Goal: Task Accomplishment & Management: Manage account settings

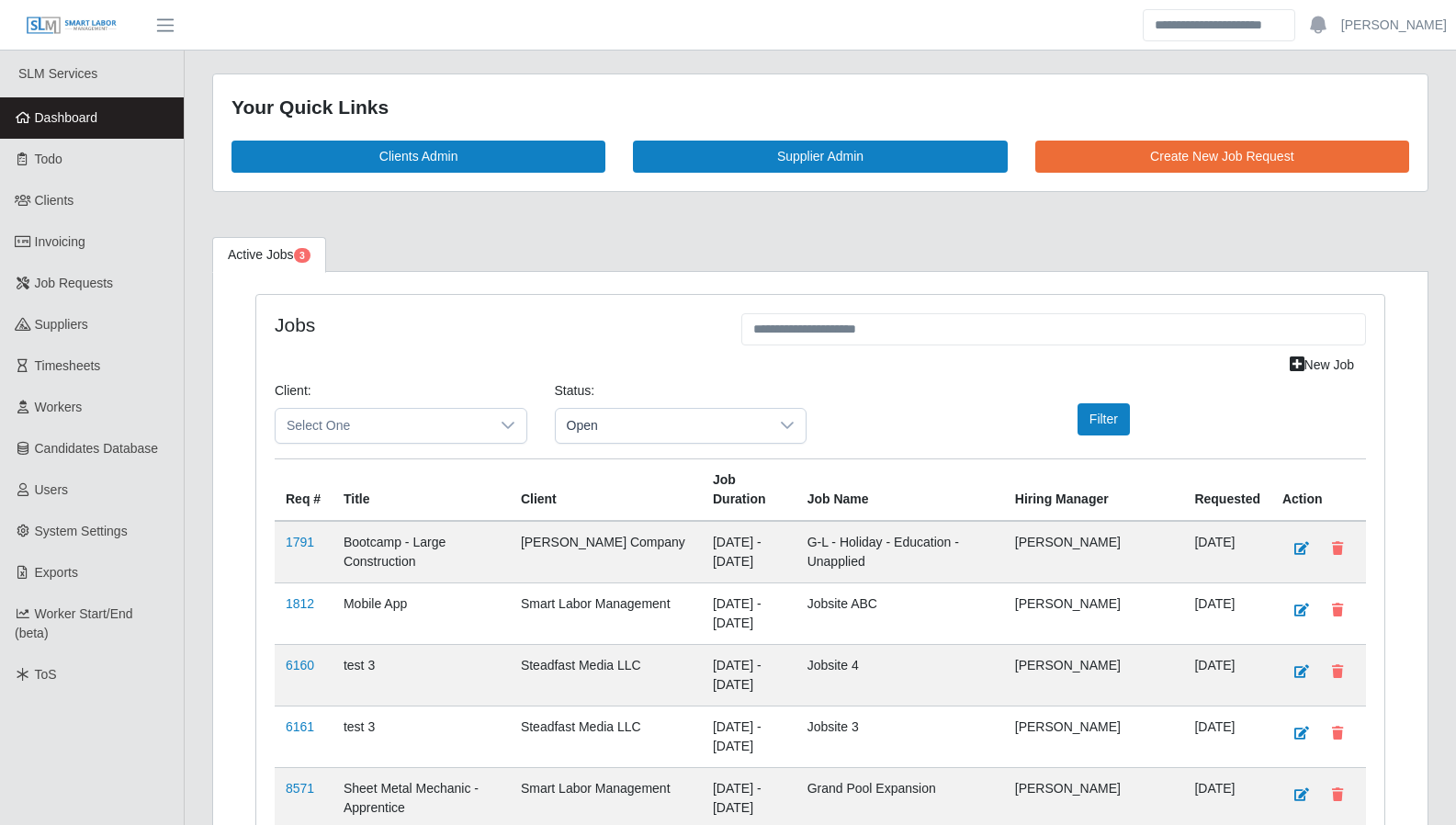
scroll to position [2978, 0]
click at [52, 166] on span "Todo" at bounding box center [49, 159] width 28 height 15
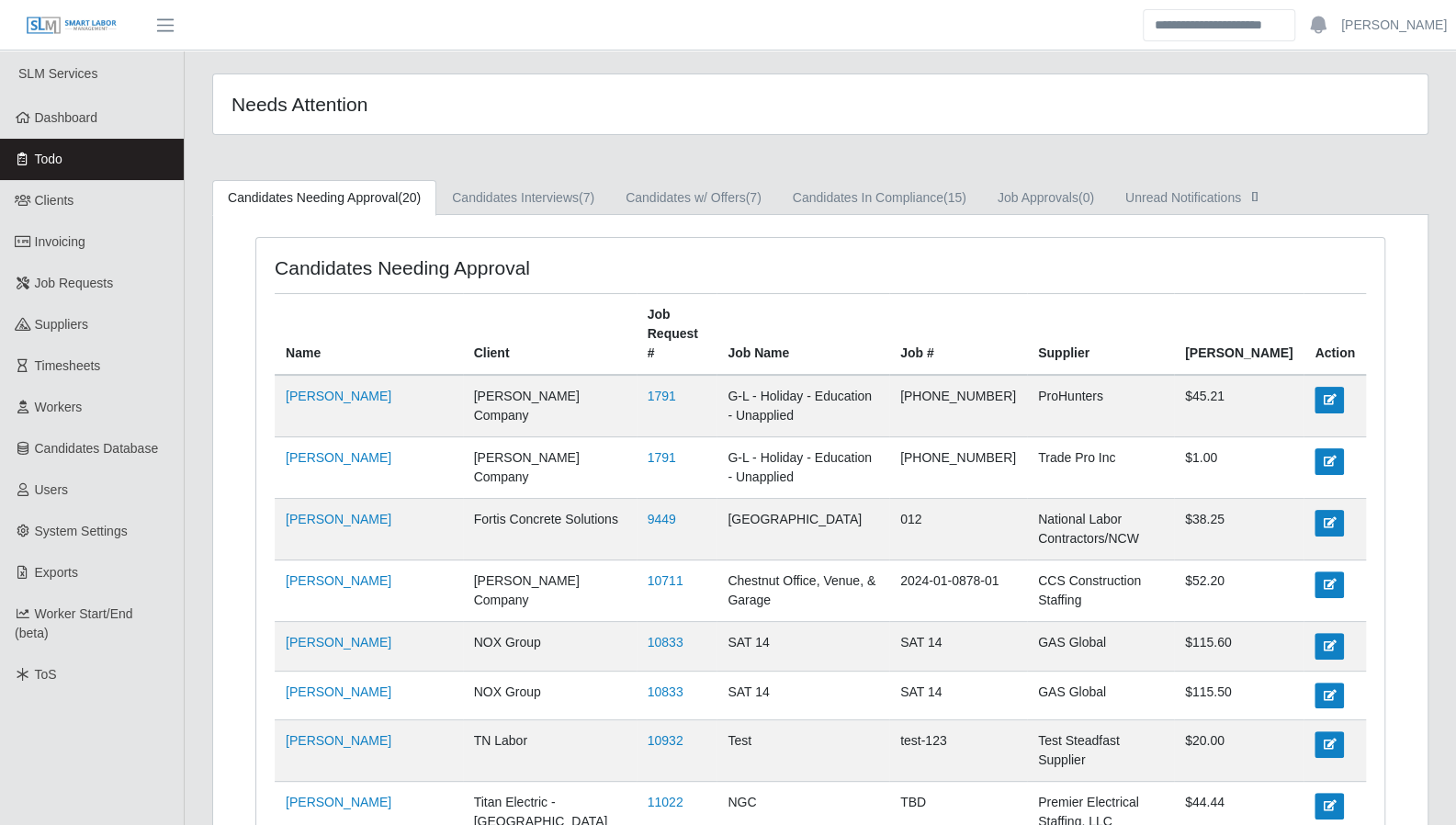
click at [827, 204] on link "Candidates In Compliance (15)" at bounding box center [879, 198] width 204 height 36
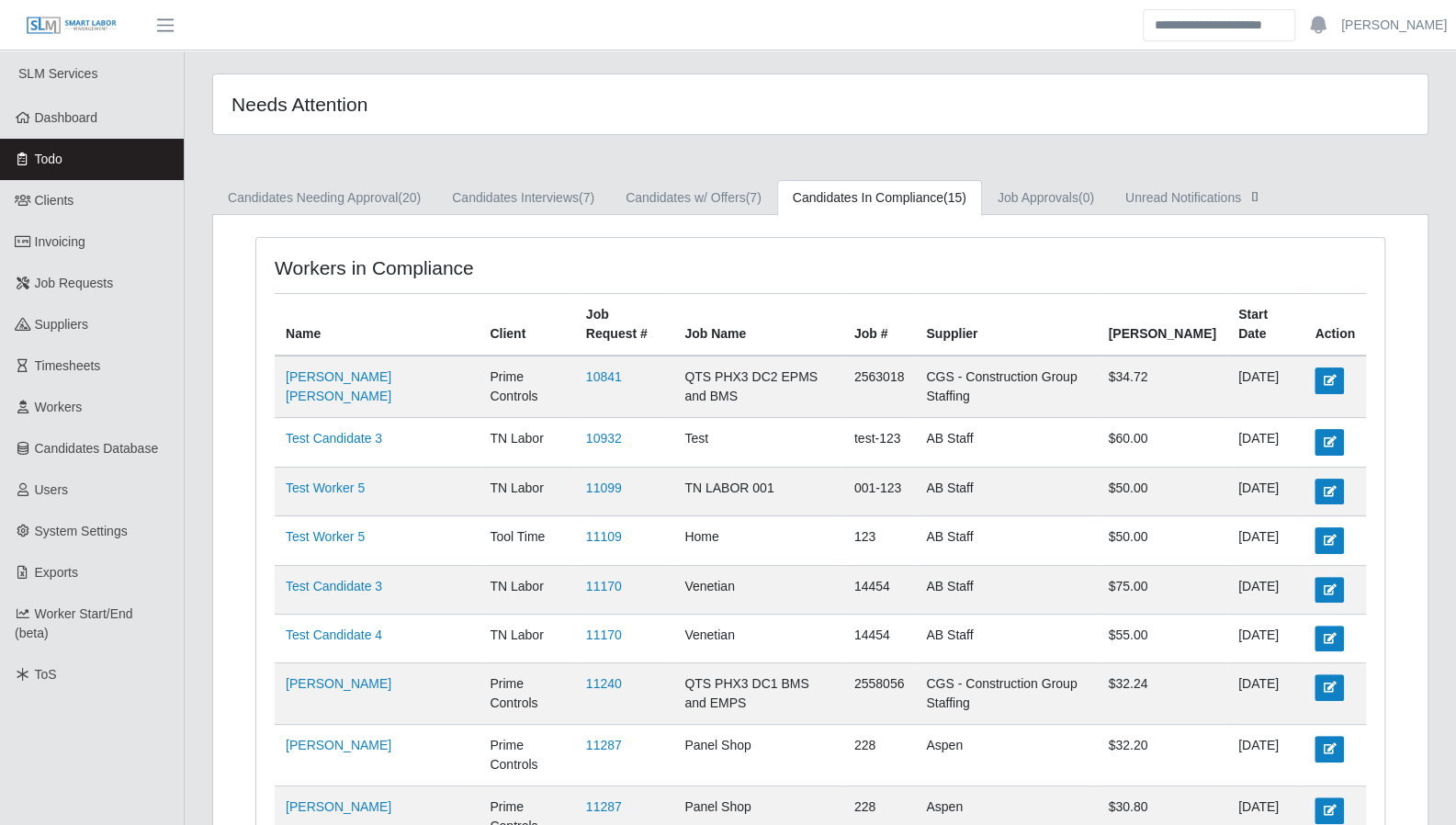
click at [1381, 187] on ul "Candidates Needing Approval (20) Candidates Interviews (7) Candidates w/ Offers…" at bounding box center [821, 197] width 1217 height 35
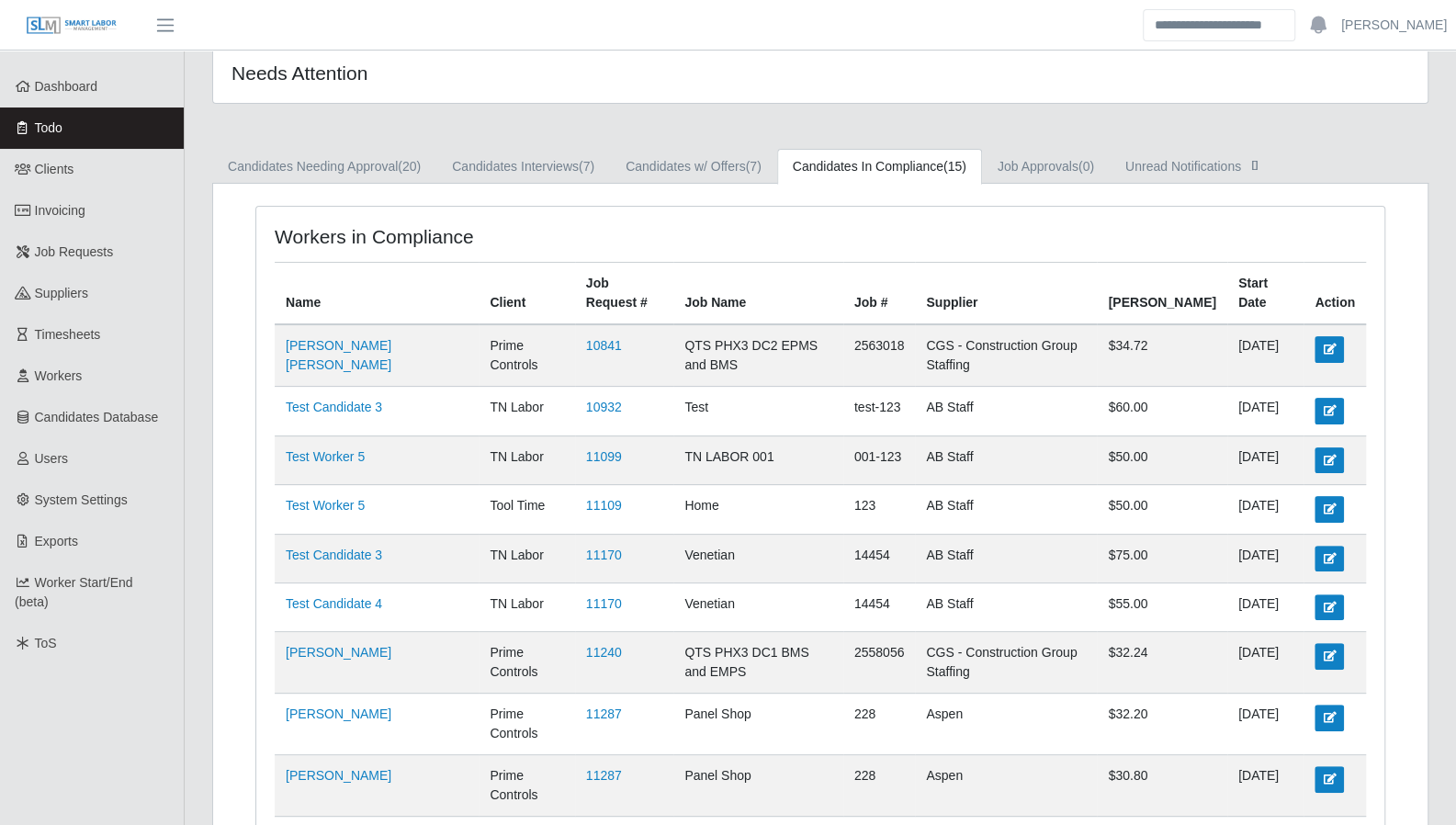
scroll to position [35, 0]
